Goal: Task Accomplishment & Management: Manage account settings

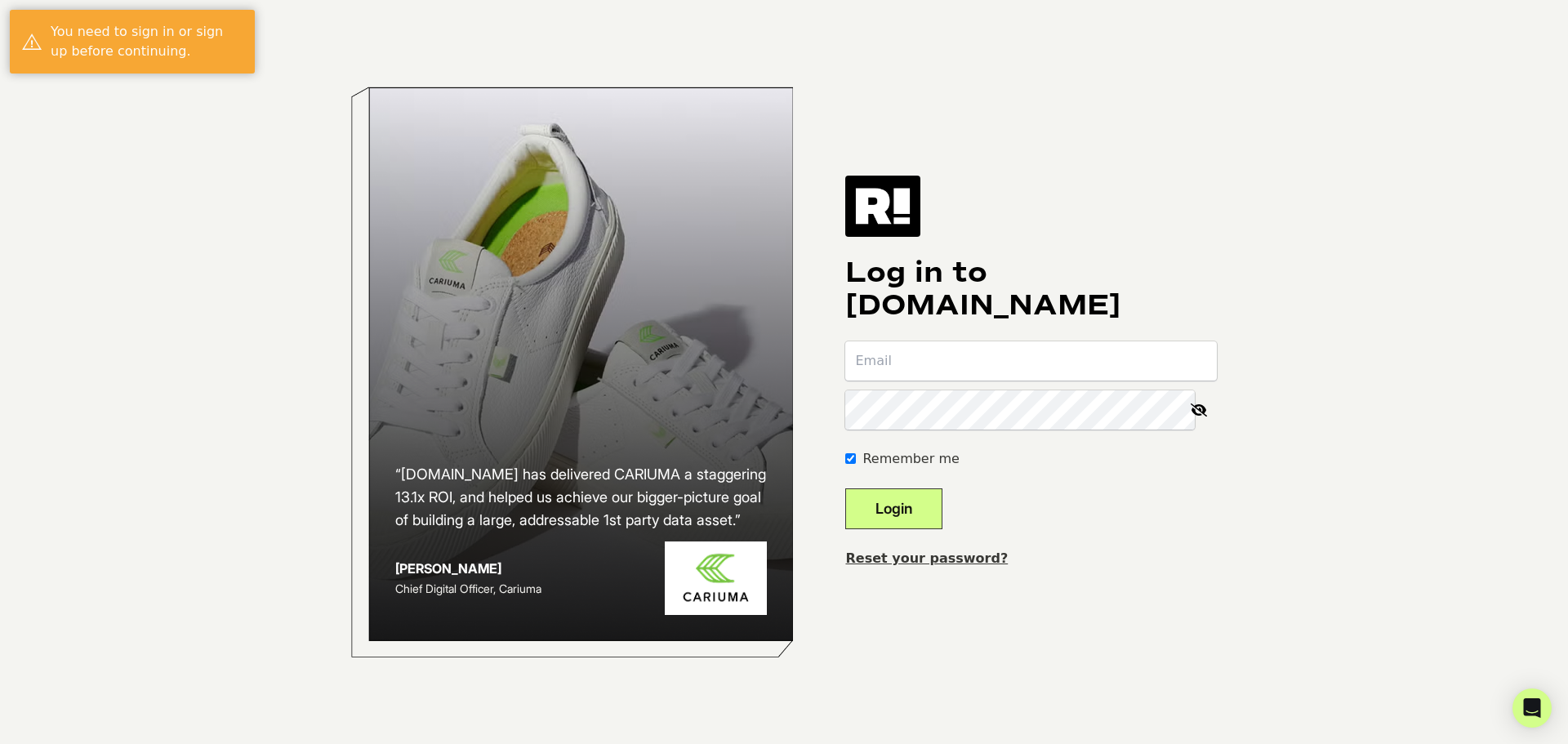
type input "[PERSON_NAME][EMAIL_ADDRESS][DOMAIN_NAME]"
click at [886, 514] on button "Login" at bounding box center [893, 509] width 97 height 41
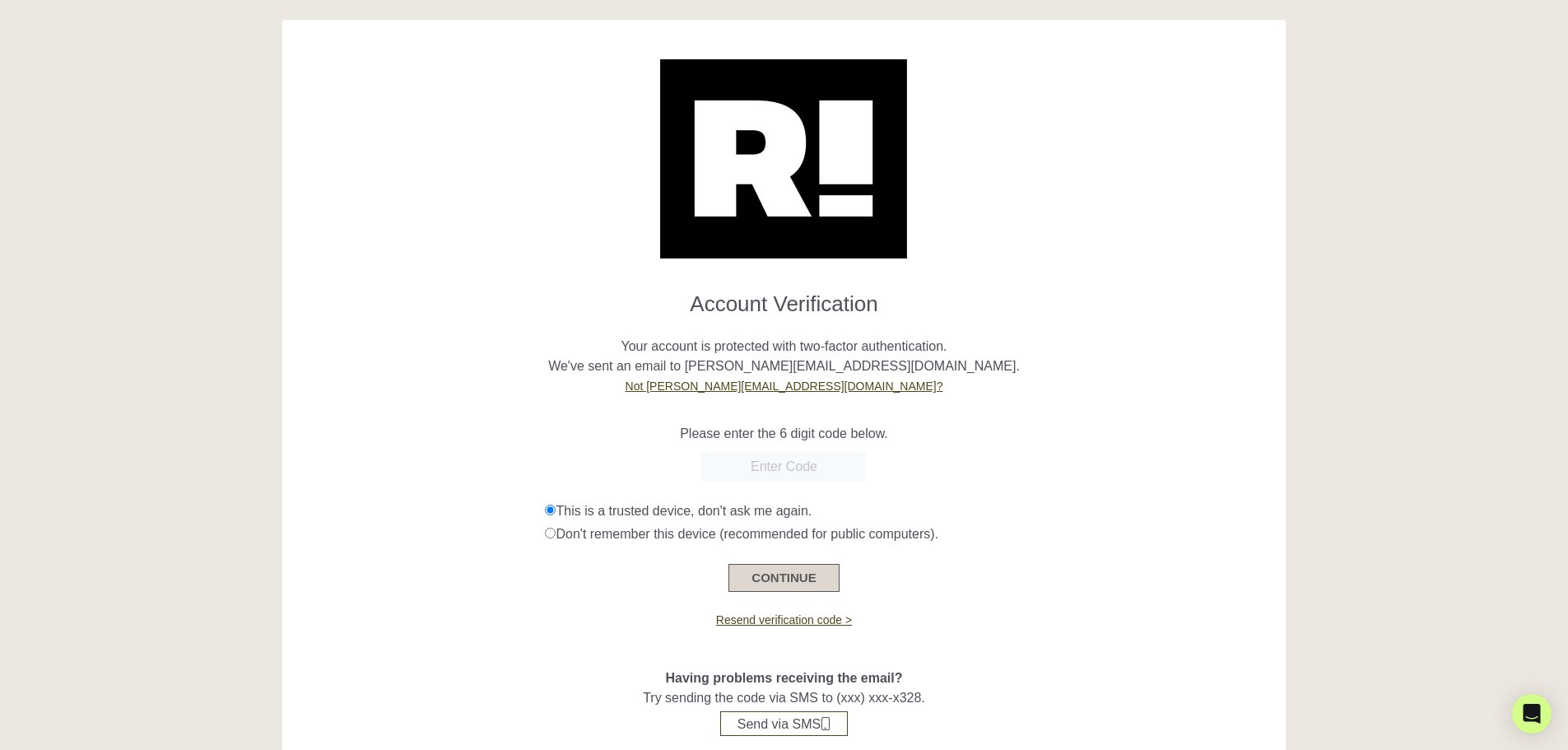
click at [784, 579] on button "CONTINUE" at bounding box center [783, 578] width 110 height 28
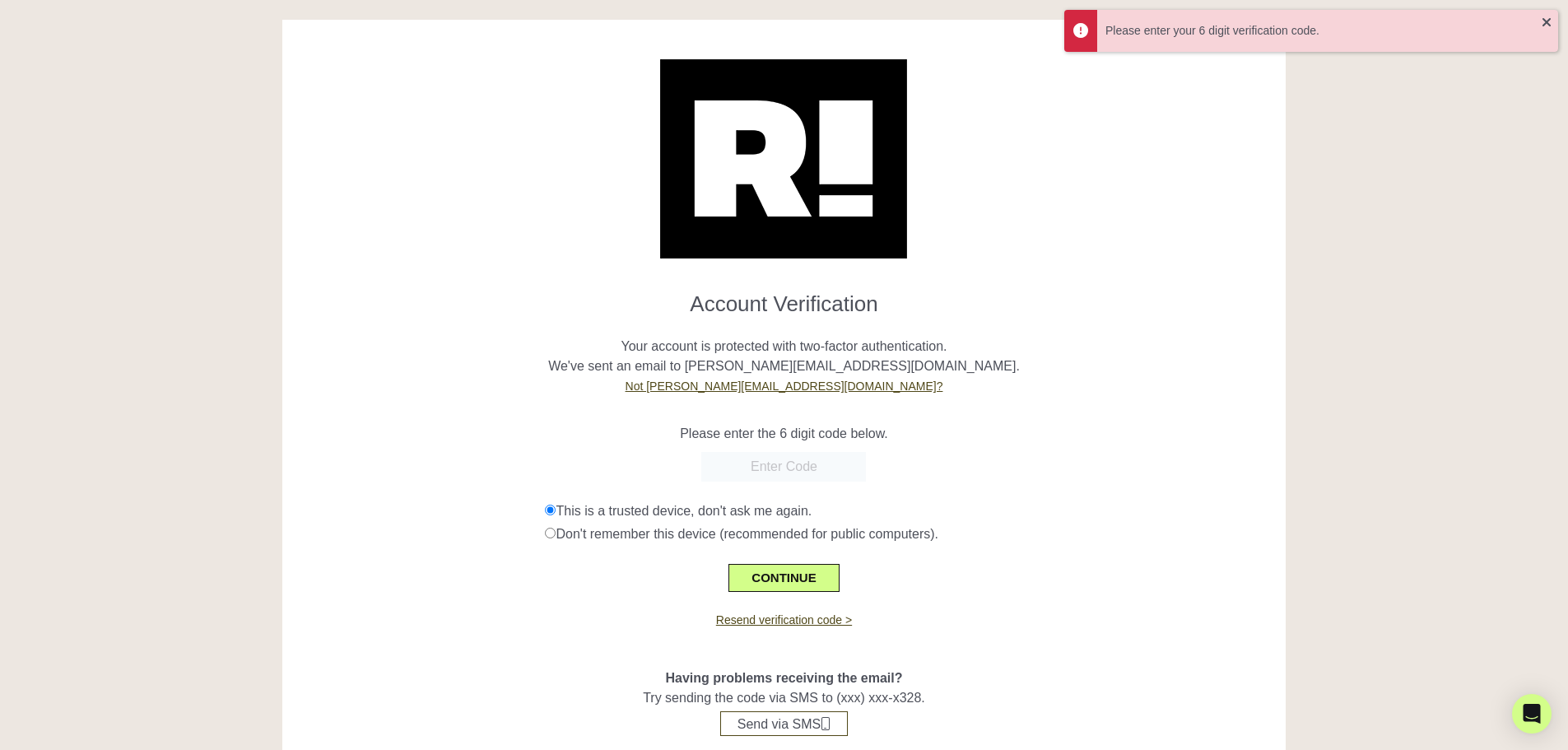
click at [767, 467] on input "text" at bounding box center [784, 467] width 165 height 30
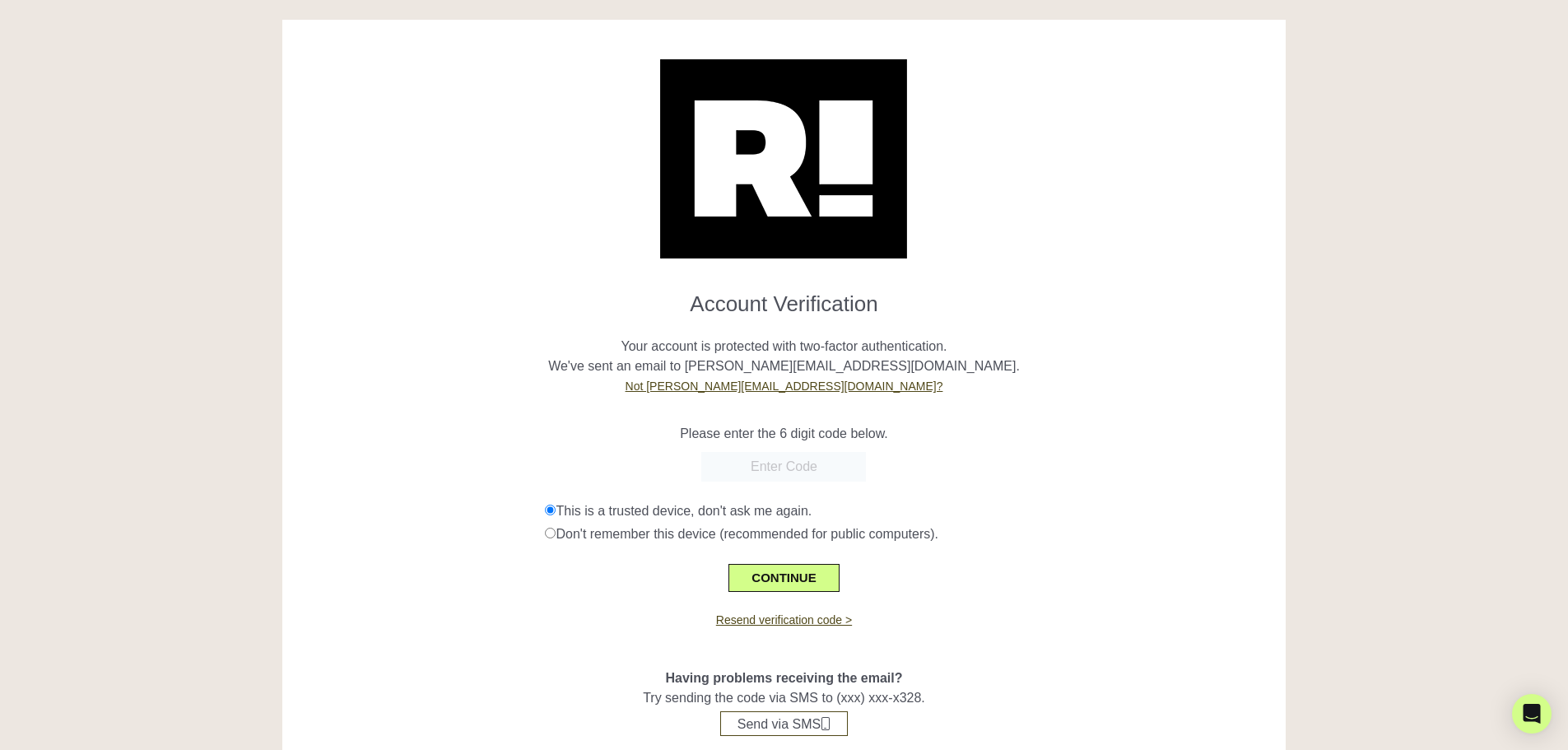
click at [770, 469] on input "text" at bounding box center [784, 467] width 165 height 30
paste input "431922"
type input "431922"
click at [775, 561] on div "CONTINUE" at bounding box center [784, 569] width 979 height 48
click at [775, 574] on button "CONTINUE" at bounding box center [783, 578] width 110 height 28
